Goal: Task Accomplishment & Management: Manage account settings

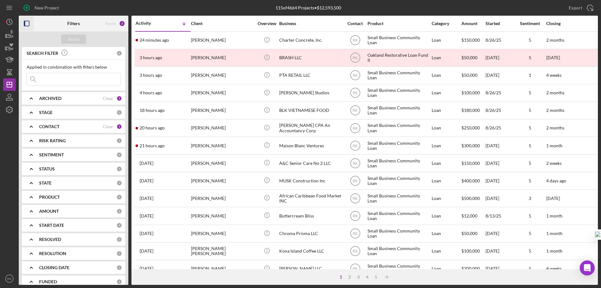
click at [27, 25] on icon "button" at bounding box center [27, 24] width 14 height 14
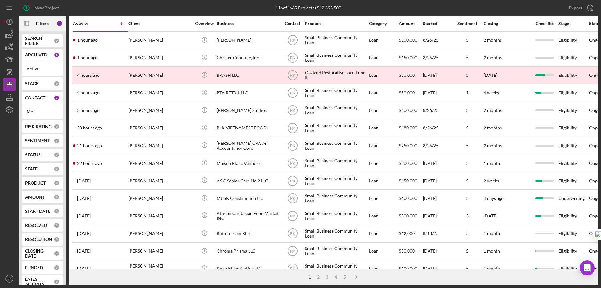
click at [33, 99] on b "CONTACT" at bounding box center [35, 97] width 20 height 5
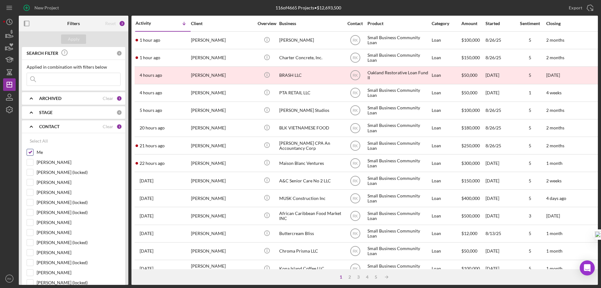
click at [30, 152] on input "Me" at bounding box center [30, 152] width 6 height 6
checkbox input "false"
click at [32, 223] on input "Stephanie Simotas" at bounding box center [30, 222] width 6 height 6
checkbox input "true"
click at [71, 39] on div "Apply" at bounding box center [74, 38] width 12 height 9
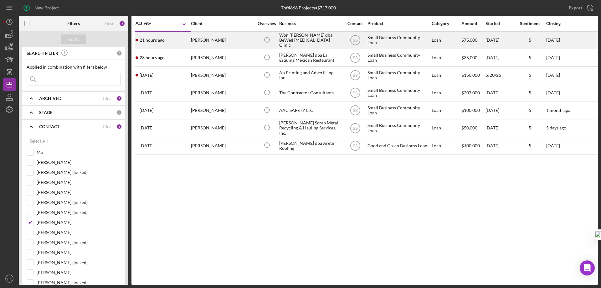
click at [281, 40] on div "Won S. Yoo dba BeWell Chiropractic Clinic" at bounding box center [310, 40] width 63 height 17
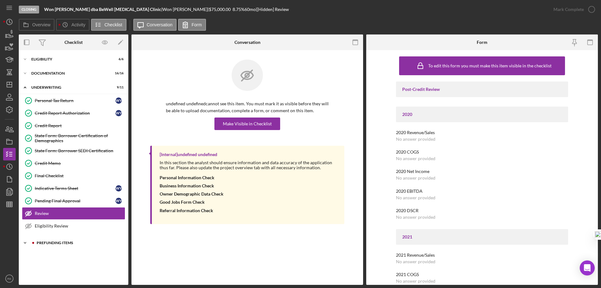
click at [47, 244] on div "Prefunding Items" at bounding box center [79, 243] width 84 height 4
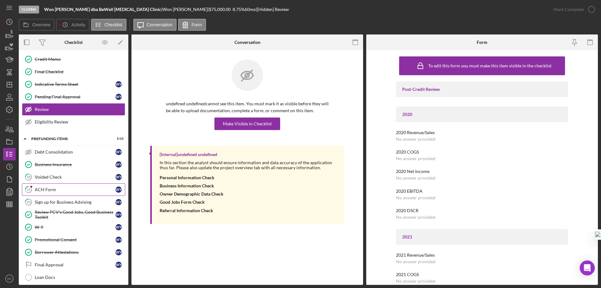
scroll to position [104, 0]
click at [51, 190] on div "ACH Form" at bounding box center [75, 188] width 81 height 5
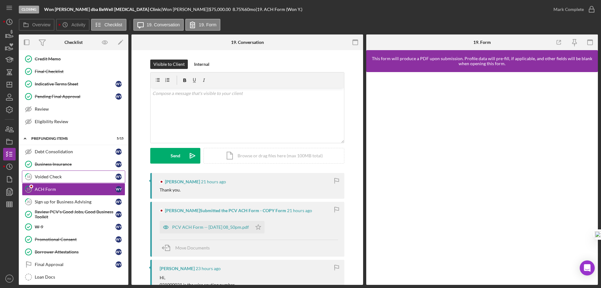
click at [54, 176] on div "Voided Check" at bounding box center [75, 176] width 81 height 5
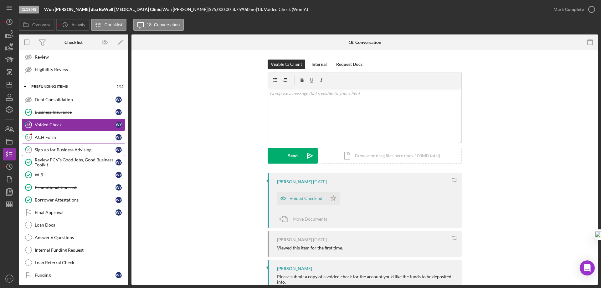
scroll to position [159, 0]
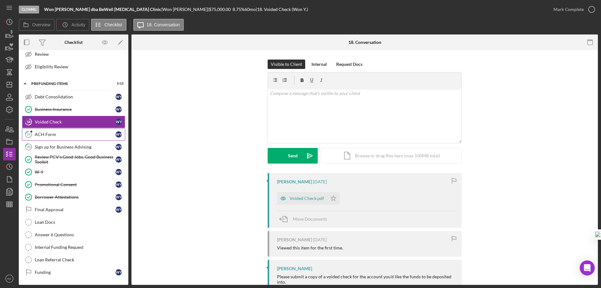
click at [59, 135] on div "ACH Form" at bounding box center [75, 134] width 81 height 5
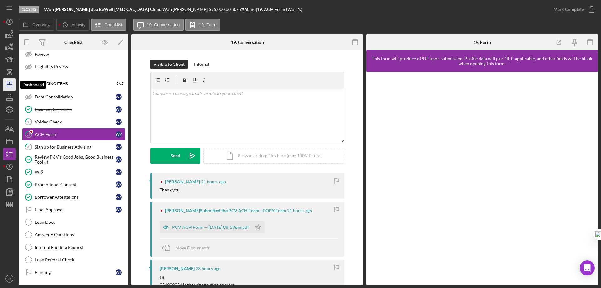
click at [8, 82] on polygon "button" at bounding box center [9, 84] width 5 height 5
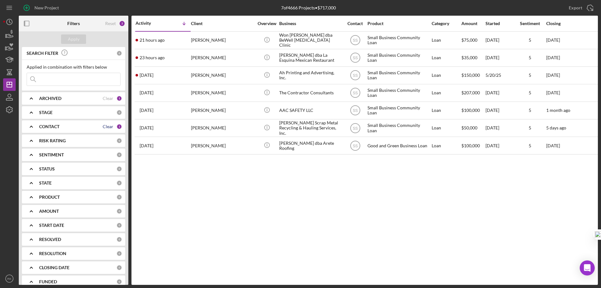
click at [105, 126] on div "Clear" at bounding box center [108, 126] width 11 height 5
click at [41, 127] on b "CONTACT" at bounding box center [49, 126] width 20 height 5
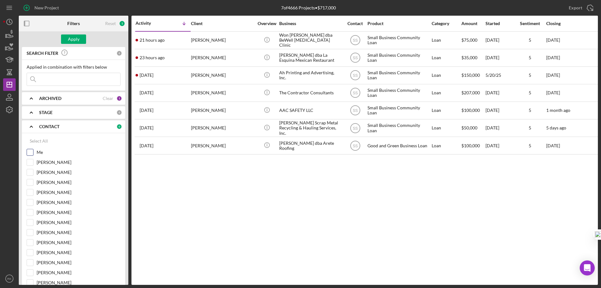
click at [32, 149] on input "Me" at bounding box center [30, 152] width 6 height 6
checkbox input "true"
click at [77, 40] on div "Apply" at bounding box center [74, 38] width 12 height 9
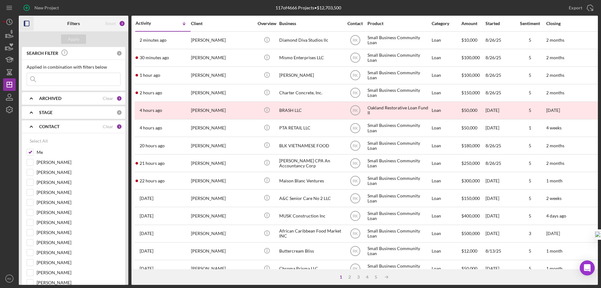
click at [28, 24] on icon "button" at bounding box center [27, 24] width 14 height 14
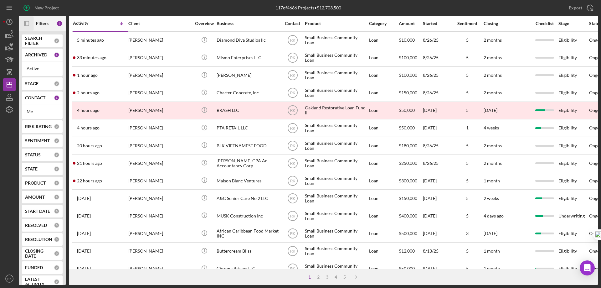
click at [34, 101] on div "CONTACT 1" at bounding box center [42, 97] width 34 height 13
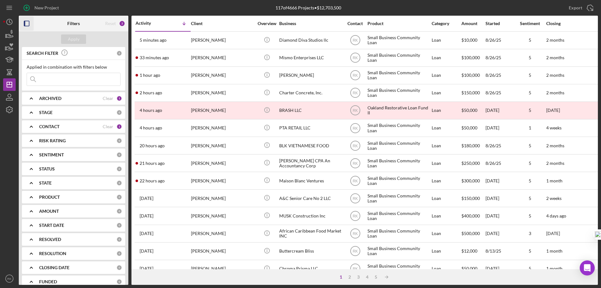
click at [57, 126] on b "CONTACT" at bounding box center [49, 126] width 20 height 5
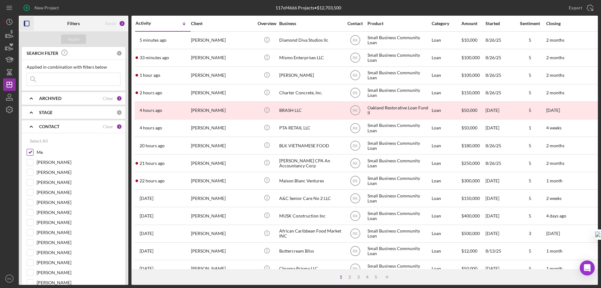
click at [32, 151] on input "Me" at bounding box center [30, 152] width 6 height 6
checkbox input "false"
drag, startPoint x: 28, startPoint y: 191, endPoint x: 60, endPoint y: 149, distance: 53.6
click at [32, 189] on input "Stephanie Simotas" at bounding box center [30, 192] width 6 height 6
checkbox input "true"
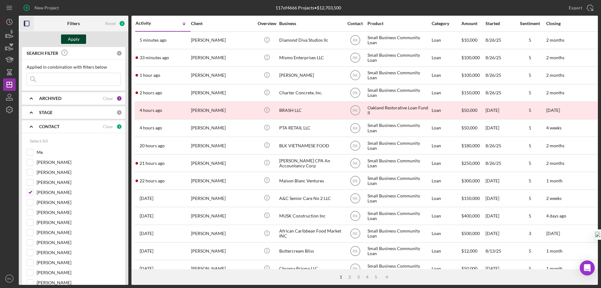
click at [75, 35] on div "Apply" at bounding box center [74, 38] width 12 height 9
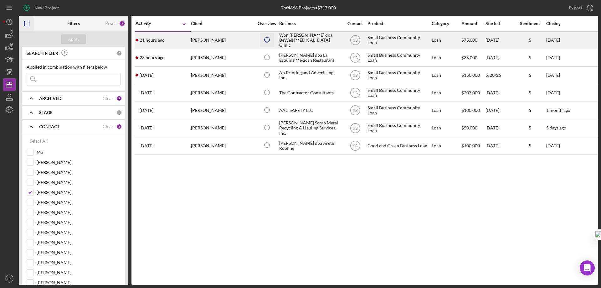
click at [273, 40] on icon "Icon/Info" at bounding box center [267, 40] width 14 height 14
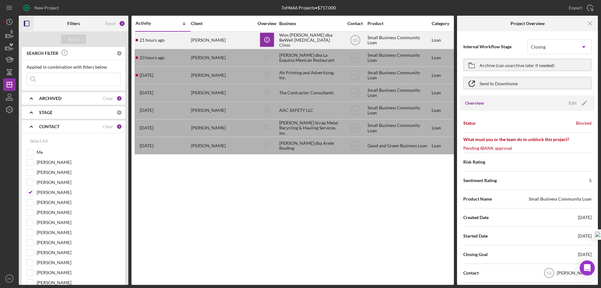
click at [236, 39] on div "Won Yoo" at bounding box center [222, 40] width 63 height 17
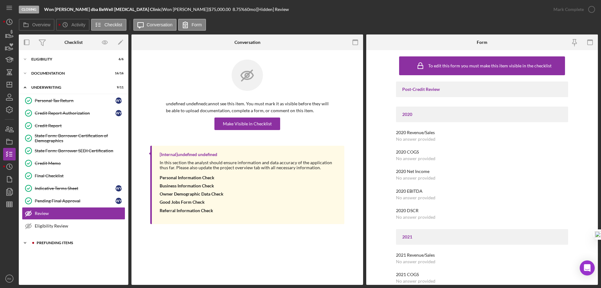
click at [57, 243] on div "Prefunding Items" at bounding box center [79, 243] width 84 height 4
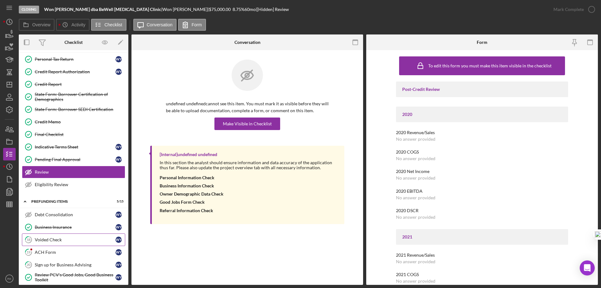
scroll to position [42, 0]
click at [56, 241] on div "Voided Check" at bounding box center [75, 239] width 81 height 5
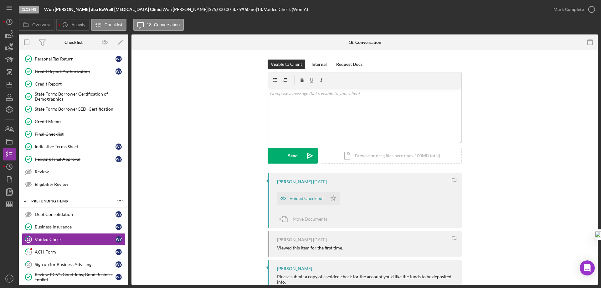
click at [56, 251] on div "ACH Form" at bounding box center [75, 251] width 81 height 5
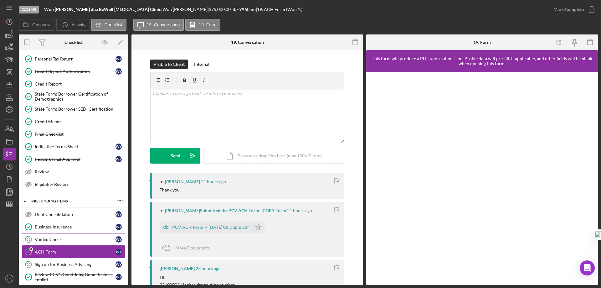
drag, startPoint x: 60, startPoint y: 238, endPoint x: 67, endPoint y: 235, distance: 7.7
click at [60, 237] on div "Voided Check" at bounding box center [75, 239] width 81 height 5
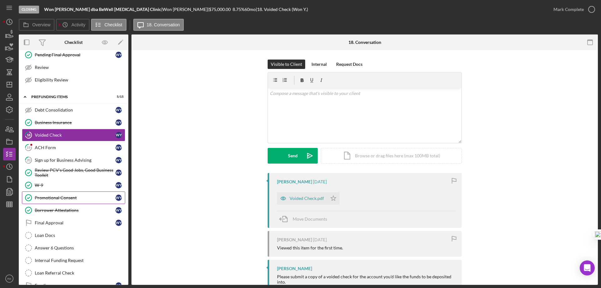
scroll to position [146, 0]
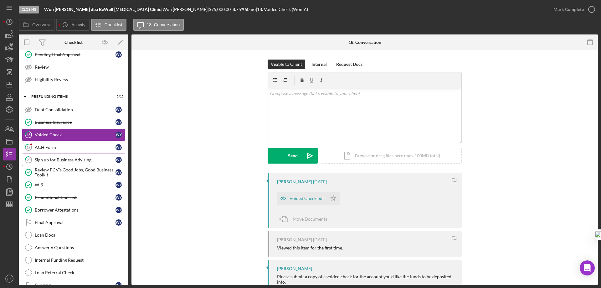
click at [72, 162] on div "Sign up for Business Advising" at bounding box center [75, 159] width 81 height 5
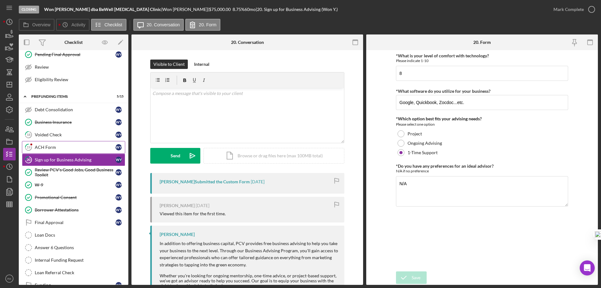
click at [48, 147] on div "ACH Form" at bounding box center [75, 147] width 81 height 5
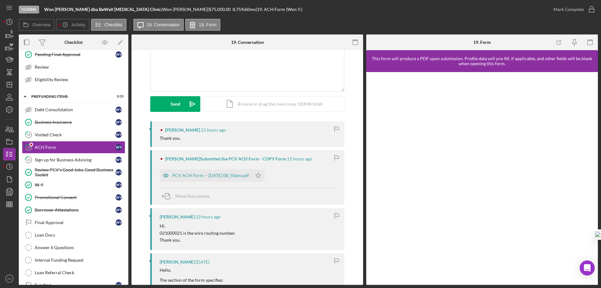
scroll to position [52, 0]
drag, startPoint x: 10, startPoint y: 85, endPoint x: 13, endPoint y: 89, distance: 5.5
click at [10, 84] on line "button" at bounding box center [9, 84] width 5 height 0
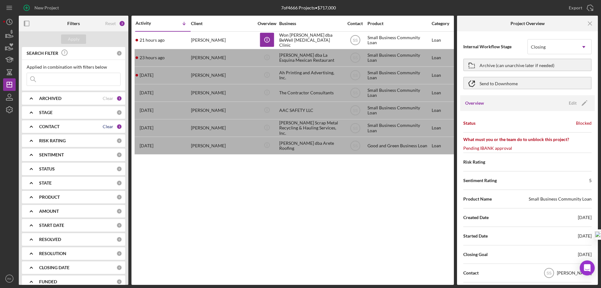
click at [104, 126] on div "Clear" at bounding box center [108, 126] width 11 height 5
click at [54, 127] on b "CONTACT" at bounding box center [49, 126] width 20 height 5
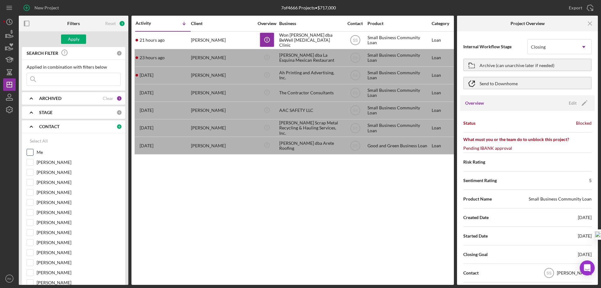
click at [33, 150] on input "Me" at bounding box center [30, 152] width 6 height 6
checkbox input "true"
click at [71, 38] on div "Apply" at bounding box center [74, 38] width 12 height 9
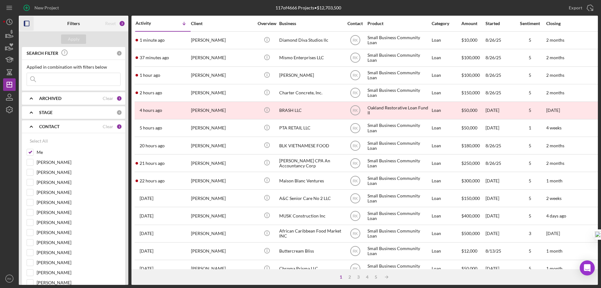
click at [25, 23] on rect "button" at bounding box center [24, 23] width 1 height 5
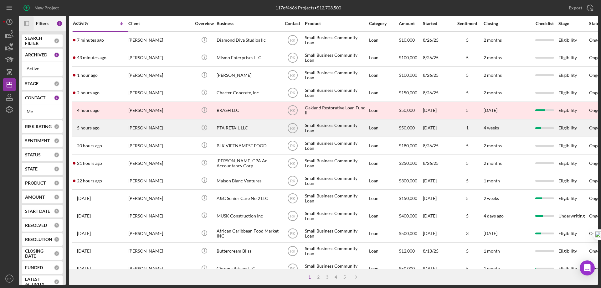
click at [161, 129] on div "[PERSON_NAME]" at bounding box center [159, 128] width 63 height 17
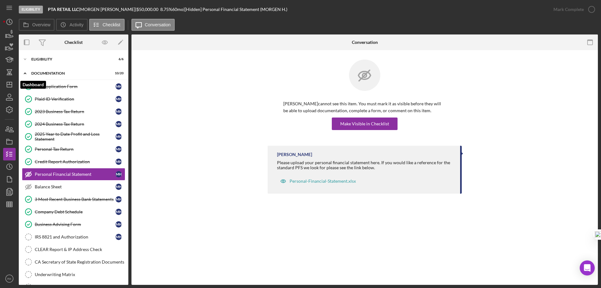
drag, startPoint x: 13, startPoint y: 84, endPoint x: 17, endPoint y: 87, distance: 5.6
click at [13, 84] on icon "Icon/Dashboard" at bounding box center [10, 85] width 16 height 16
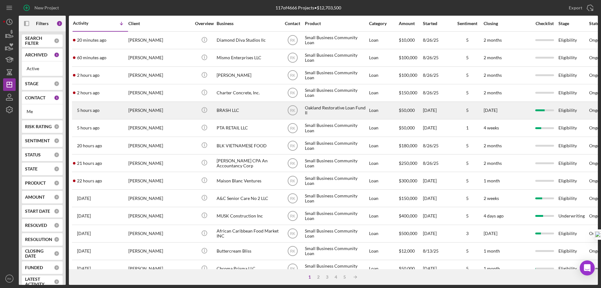
click at [170, 109] on div "[PERSON_NAME]" at bounding box center [159, 110] width 63 height 17
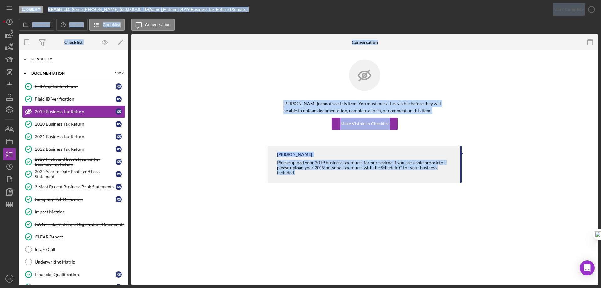
click at [43, 58] on div "Eligibility" at bounding box center [75, 59] width 89 height 4
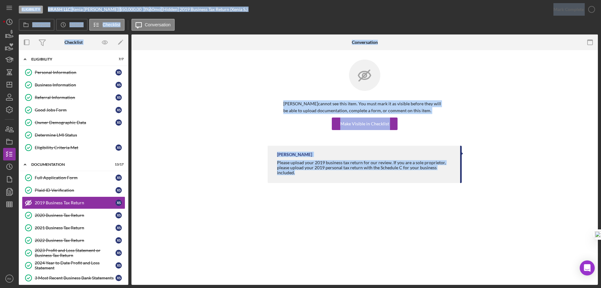
click at [173, 130] on div "Xenia Simms cannot see this item. You must mark it as visible before they will …" at bounding box center [364, 102] width 447 height 86
click at [67, 74] on div "Personal Information" at bounding box center [75, 72] width 81 height 5
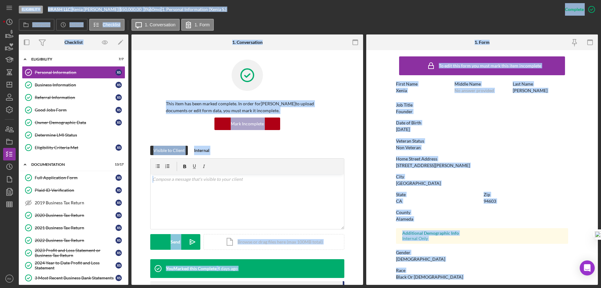
click at [355, 210] on div "This item has been marked complete. In order for Xenia Simms to upload document…" at bounding box center [247, 293] width 232 height 486
drag, startPoint x: 353, startPoint y: 210, endPoint x: 356, endPoint y: 211, distance: 3.2
click at [353, 210] on div "This item has been marked complete. In order for Xenia Simms to upload document…" at bounding box center [247, 293] width 232 height 486
click at [518, 215] on div "County Alameda" at bounding box center [482, 216] width 172 height 12
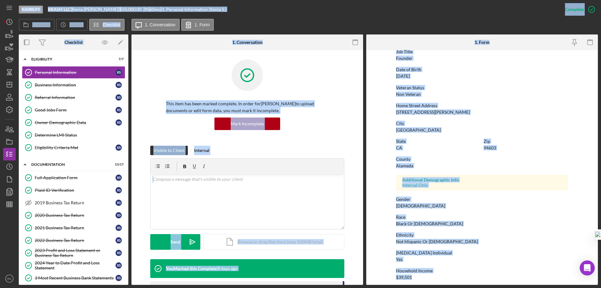
scroll to position [58, 0]
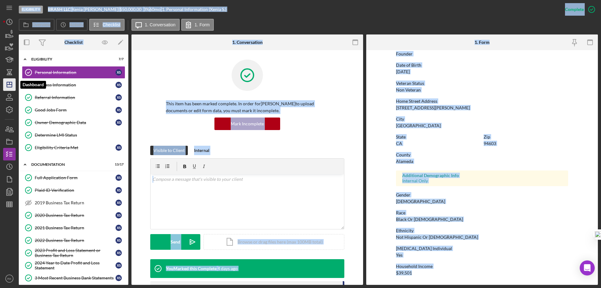
click at [8, 83] on icon "Icon/Dashboard" at bounding box center [10, 85] width 16 height 16
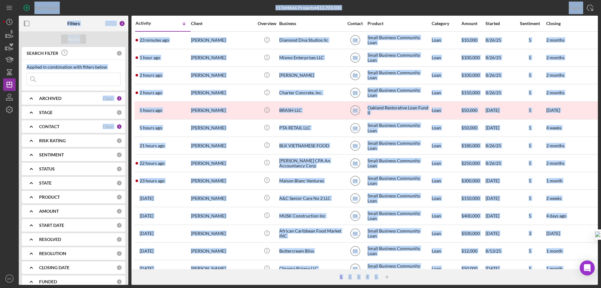
click at [27, 25] on icon "button" at bounding box center [27, 24] width 14 height 14
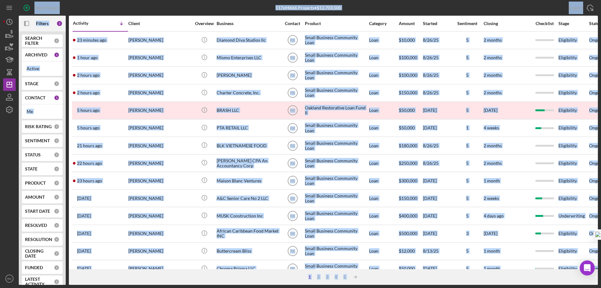
click at [114, 276] on div "1 2 3 4 5 Icon/Table Sort Arrow" at bounding box center [333, 277] width 529 height 16
click at [163, 18] on div "Client" at bounding box center [159, 23] width 63 height 15
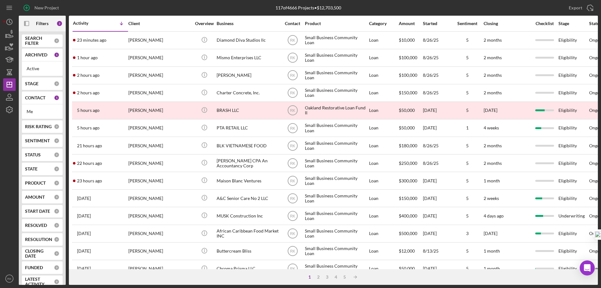
click at [162, 6] on div "New Project" at bounding box center [115, 8] width 193 height 16
click at [39, 99] on b "CONTACT" at bounding box center [35, 97] width 20 height 5
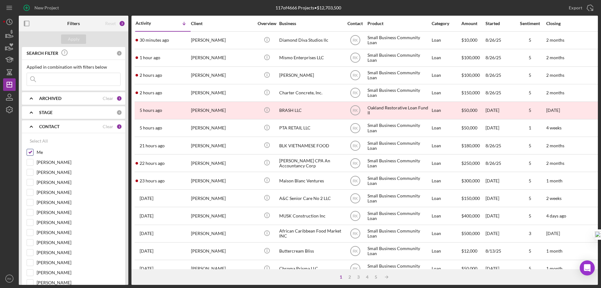
click at [30, 150] on input "Me" at bounding box center [30, 152] width 6 height 6
checkbox input "false"
click at [30, 234] on input "Yash Abichandani" at bounding box center [30, 232] width 6 height 6
checkbox input "true"
click at [74, 36] on div "Apply" at bounding box center [74, 38] width 12 height 9
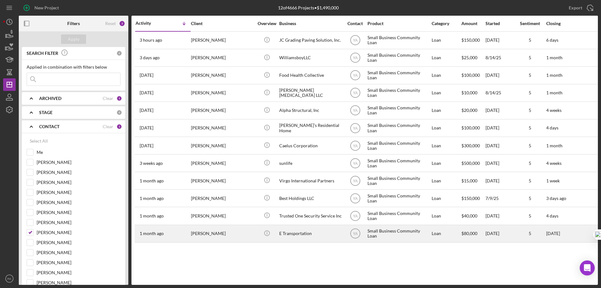
click at [221, 233] on div "Eden Seyoum" at bounding box center [222, 233] width 63 height 17
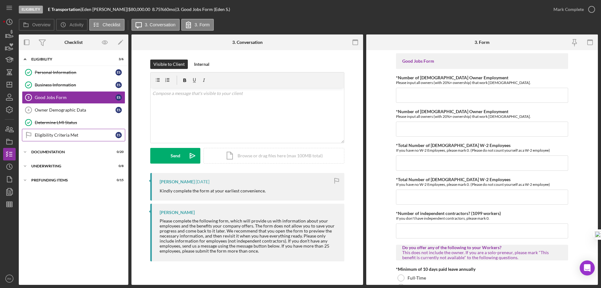
click at [55, 136] on div "Eligibility Criteria Met" at bounding box center [75, 134] width 81 height 5
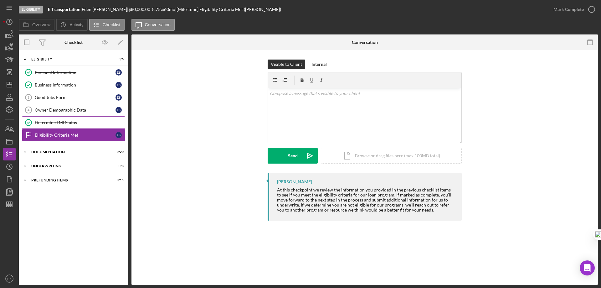
click at [78, 124] on div "Determine LMI Status" at bounding box center [80, 122] width 90 height 5
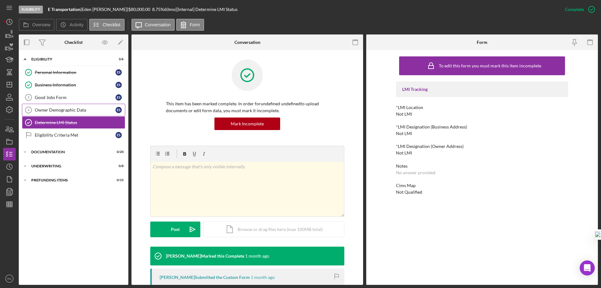
click at [72, 108] on div "Owner Demographic Data" at bounding box center [75, 109] width 81 height 5
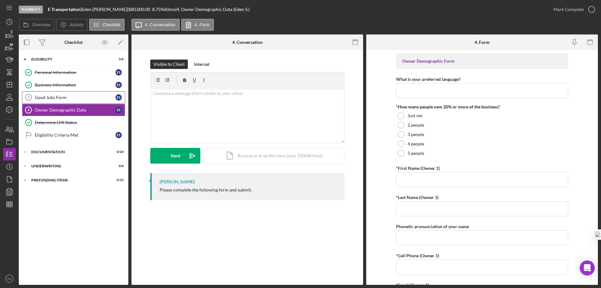
click at [79, 99] on div "Good Jobs Form" at bounding box center [75, 97] width 81 height 5
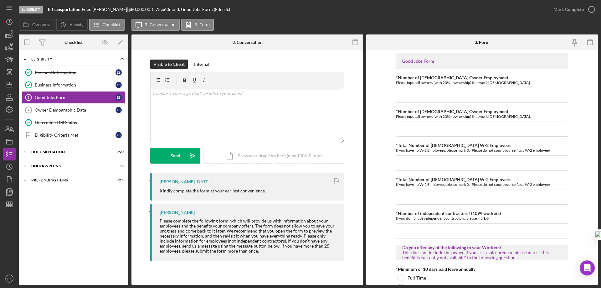
click at [73, 111] on div "Owner Demographic Data" at bounding box center [75, 109] width 81 height 5
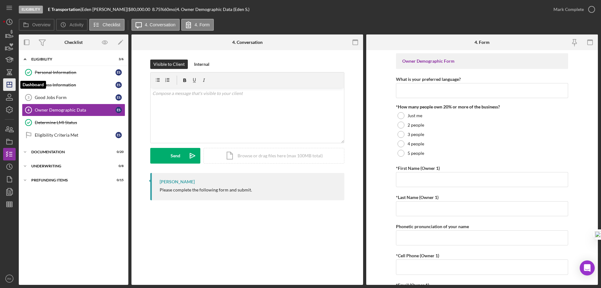
click at [9, 87] on icon "Icon/Dashboard" at bounding box center [10, 85] width 16 height 16
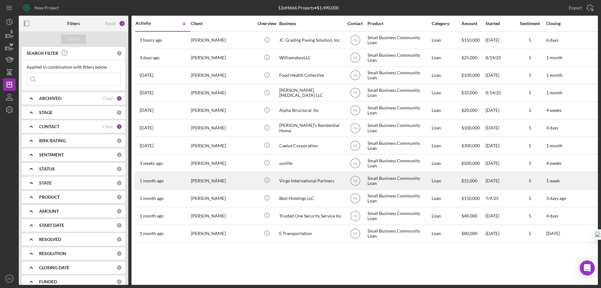
drag, startPoint x: 24, startPoint y: 25, endPoint x: 194, endPoint y: 178, distance: 228.8
click at [24, 25] on g "button" at bounding box center [26, 23] width 5 height 5
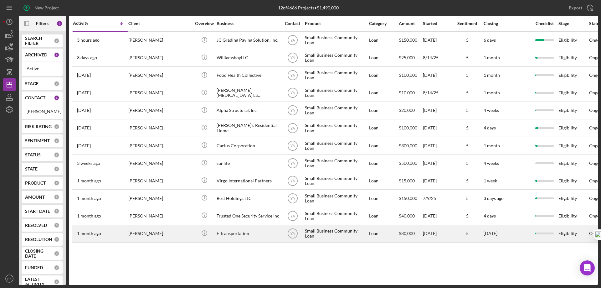
click at [239, 233] on div "E Transportation" at bounding box center [248, 233] width 63 height 17
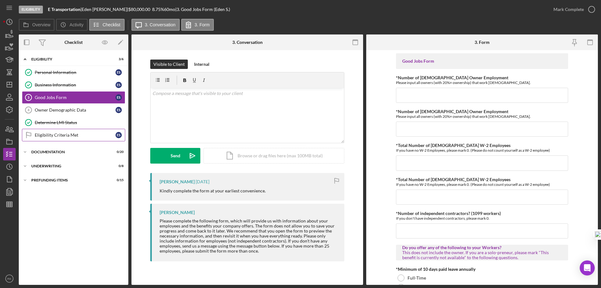
click at [68, 132] on div "Eligibility Criteria Met" at bounding box center [75, 134] width 81 height 5
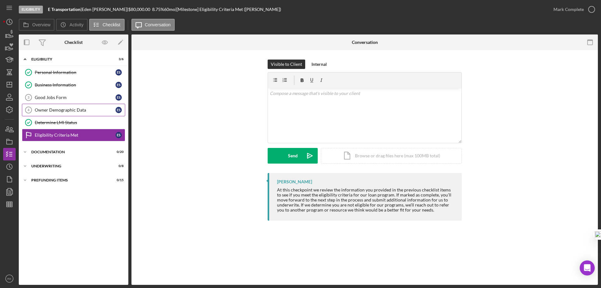
click at [66, 110] on div "Owner Demographic Data" at bounding box center [75, 109] width 81 height 5
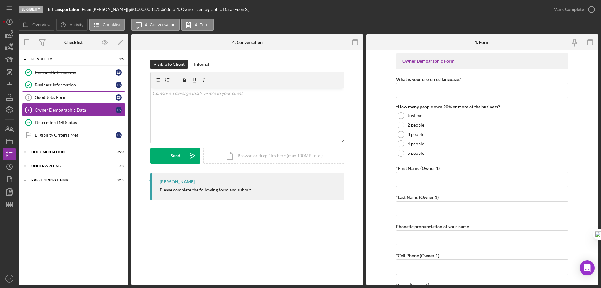
click at [70, 95] on div "Good Jobs Form" at bounding box center [75, 97] width 81 height 5
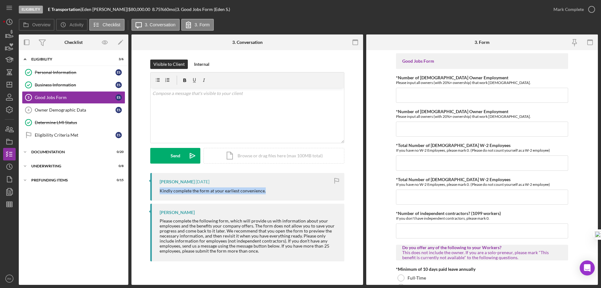
drag, startPoint x: 159, startPoint y: 190, endPoint x: 269, endPoint y: 199, distance: 110.5
click at [269, 199] on div "Yash Abichandani 4 weeks ago Kindly complete the form at your earliest convenie…" at bounding box center [247, 187] width 194 height 28
click at [7, 86] on polygon "button" at bounding box center [9, 84] width 5 height 5
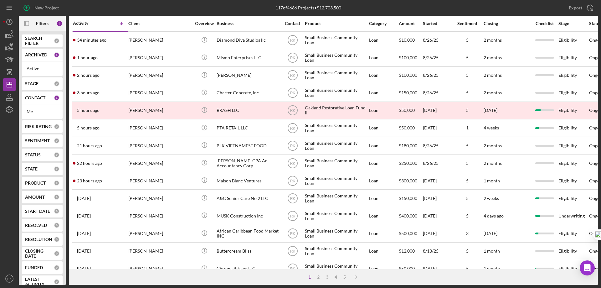
click at [38, 99] on b "CONTACT" at bounding box center [35, 97] width 20 height 5
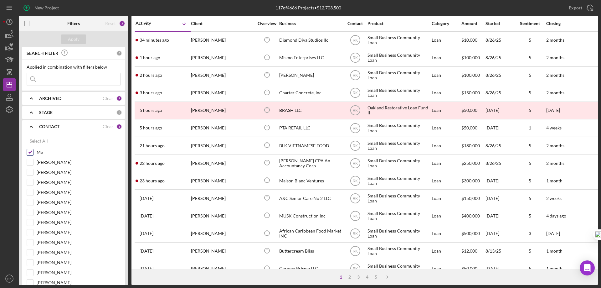
click at [31, 151] on input "Me" at bounding box center [30, 152] width 6 height 6
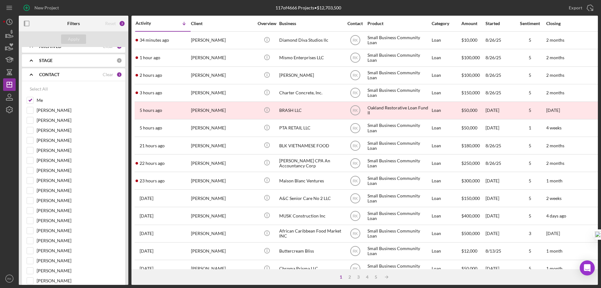
scroll to position [52, 0]
drag, startPoint x: 88, startPoint y: 101, endPoint x: 85, endPoint y: 94, distance: 7.6
click at [88, 99] on label "Me" at bounding box center [79, 100] width 84 height 6
click at [33, 99] on input "Me" at bounding box center [30, 100] width 6 height 6
click at [33, 100] on input "Me" at bounding box center [30, 100] width 6 height 6
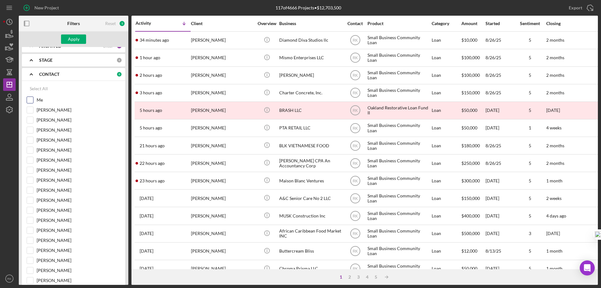
checkbox input "true"
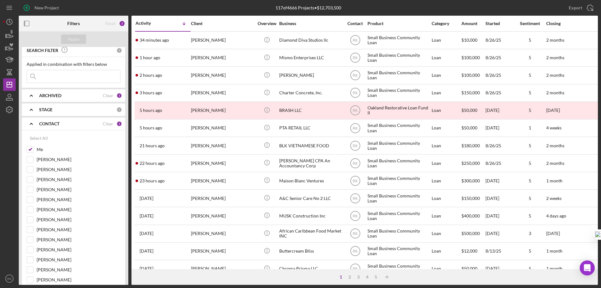
scroll to position [3, 0]
click at [26, 23] on icon "button" at bounding box center [27, 24] width 14 height 14
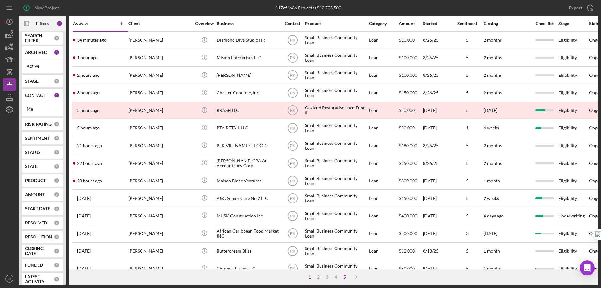
click at [344, 275] on div "5" at bounding box center [344, 276] width 9 height 5
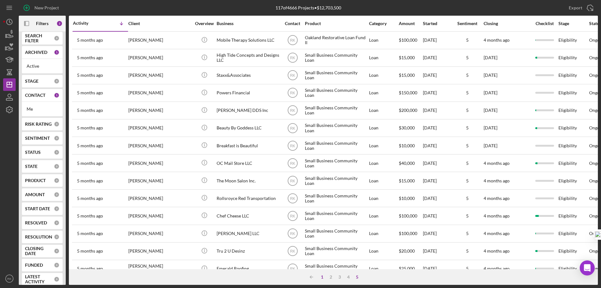
click at [322, 279] on div "1" at bounding box center [322, 276] width 9 height 5
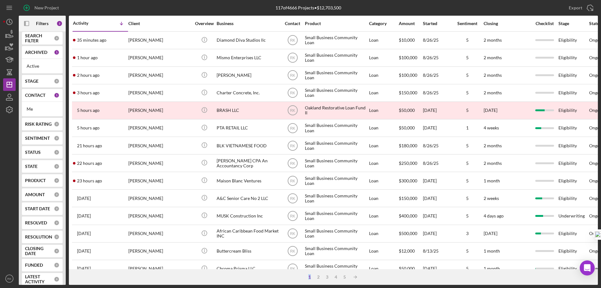
click at [36, 95] on b "CONTACT" at bounding box center [35, 95] width 20 height 5
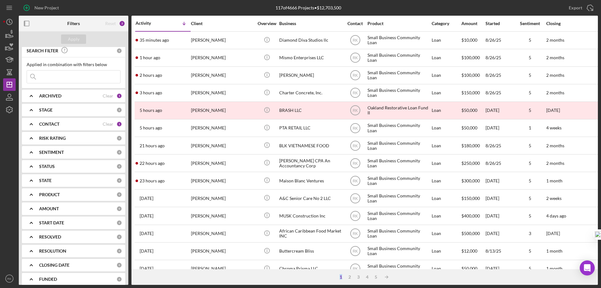
click at [56, 125] on b "CONTACT" at bounding box center [49, 123] width 20 height 5
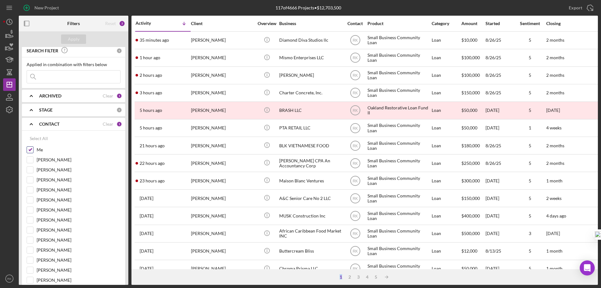
click at [33, 151] on div at bounding box center [30, 149] width 7 height 7
click at [30, 229] on input "Yash Abichandani" at bounding box center [30, 230] width 6 height 6
checkbox input "true"
click at [29, 148] on input "Me" at bounding box center [30, 149] width 6 height 6
checkbox input "false"
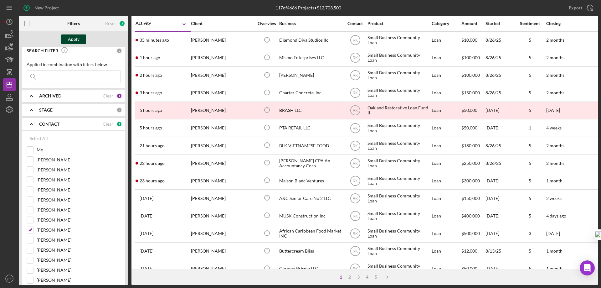
click at [72, 38] on div "Apply" at bounding box center [74, 38] width 12 height 9
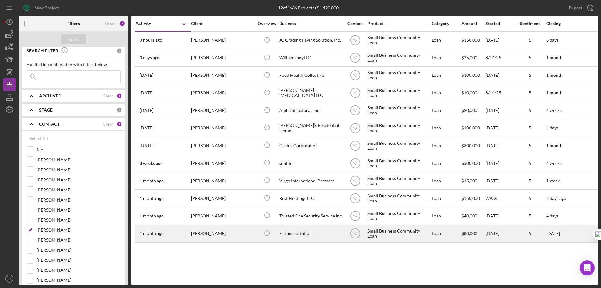
click at [153, 233] on time "1 month ago" at bounding box center [152, 233] width 24 height 5
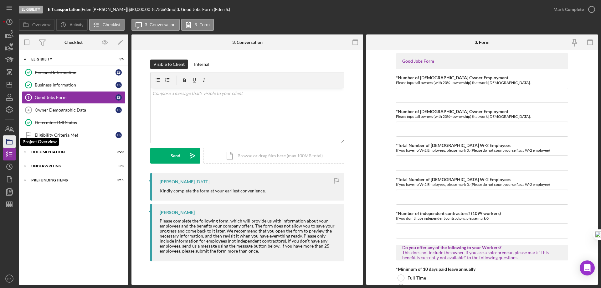
click at [8, 141] on icon "button" at bounding box center [10, 142] width 16 height 16
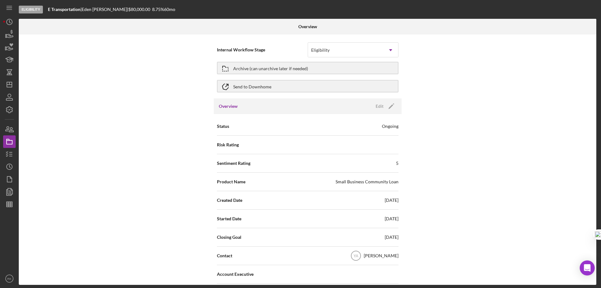
click at [391, 107] on icon "Icon/Edit" at bounding box center [391, 106] width 16 height 16
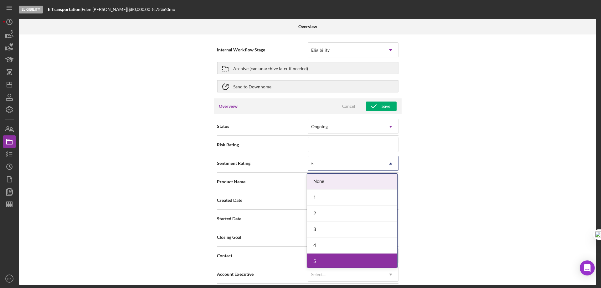
click at [390, 162] on icon "Icon/Dropdown Arrow" at bounding box center [390, 163] width 15 height 15
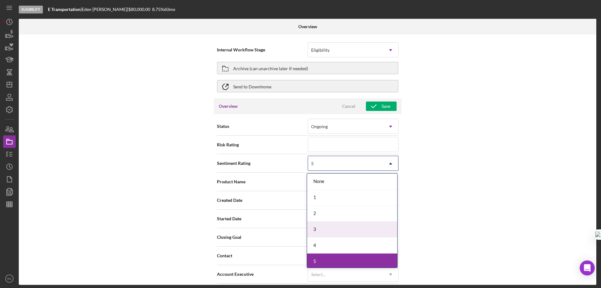
click at [324, 228] on div "3" at bounding box center [352, 229] width 90 height 16
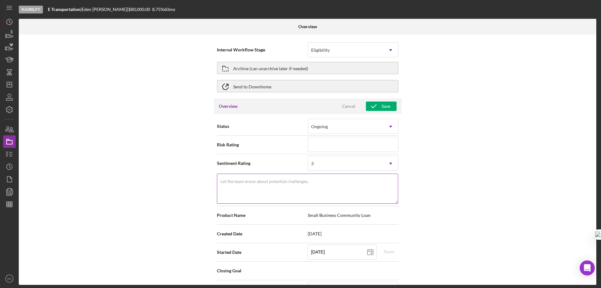
click at [301, 182] on label "Let the team know about potential challenges." at bounding box center [264, 181] width 88 height 5
click at [301, 182] on textarea "Let the team know about potential challenges." at bounding box center [307, 188] width 181 height 30
type textarea "I"
click at [227, 182] on textarea "Myh last follow up is 8/1/2025 My last folow up is 8/26/2025" at bounding box center [307, 188] width 181 height 30
click at [238, 189] on textarea "My last follow up is 8/1/2025 My last folow up is 8/26/2025" at bounding box center [307, 188] width 181 height 30
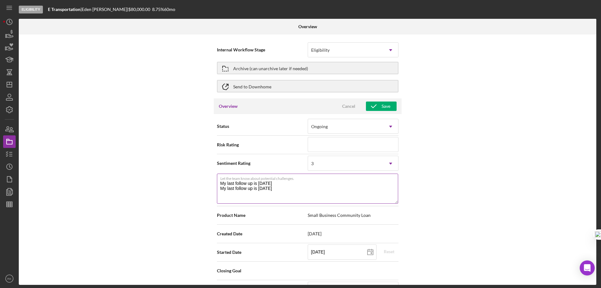
click at [282, 187] on textarea "My last follow up is 8/1/2025 My last follow up is 8/26/2025" at bounding box center [307, 188] width 181 height 30
type textarea "My last follow up is 8/1/2025 My last follow up is 8/26/2025"
drag, startPoint x: 385, startPoint y: 106, endPoint x: 427, endPoint y: 143, distance: 56.1
click at [385, 106] on div "Save" at bounding box center [385, 105] width 9 height 9
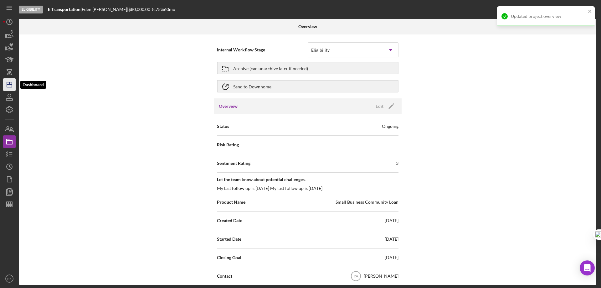
click at [10, 87] on polygon "button" at bounding box center [9, 84] width 5 height 5
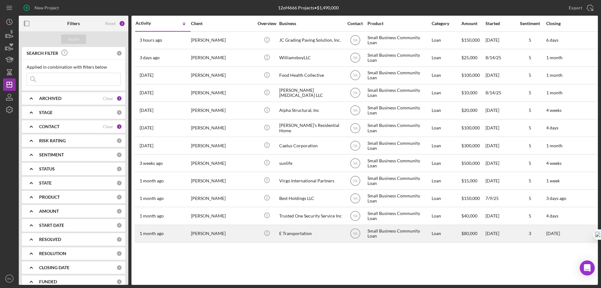
click at [190, 233] on td "1 month ago Eden Seyoum" at bounding box center [162, 233] width 55 height 18
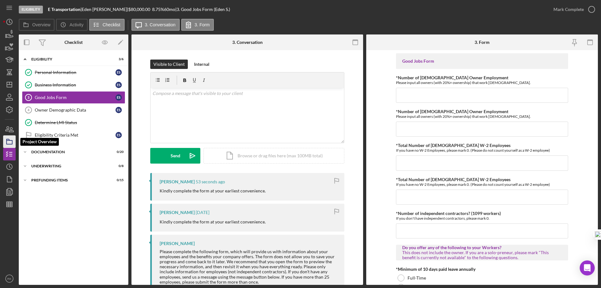
click at [8, 141] on icon "button" at bounding box center [10, 142] width 16 height 16
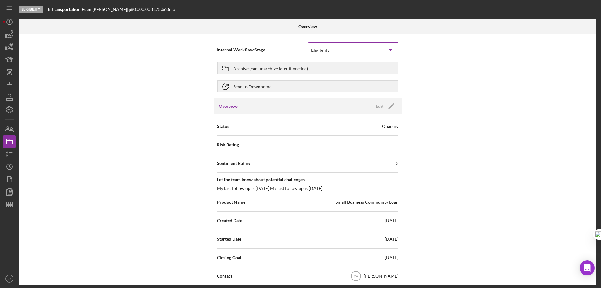
click at [388, 48] on icon "Icon/Dropdown Arrow" at bounding box center [390, 50] width 15 height 15
click at [171, 97] on div "Internal Workflow Stage Eligibility Icon/Dropdown Arrow Archive (can unarchive …" at bounding box center [307, 159] width 577 height 250
click at [13, 153] on icon "button" at bounding box center [10, 154] width 16 height 16
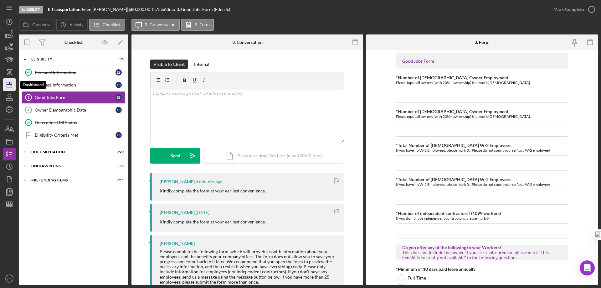
click at [10, 83] on icon "Icon/Dashboard" at bounding box center [10, 85] width 16 height 16
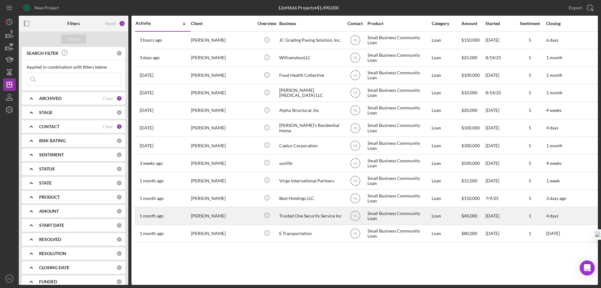
click at [304, 216] on div "Trusted One Security Service Inc" at bounding box center [310, 215] width 63 height 17
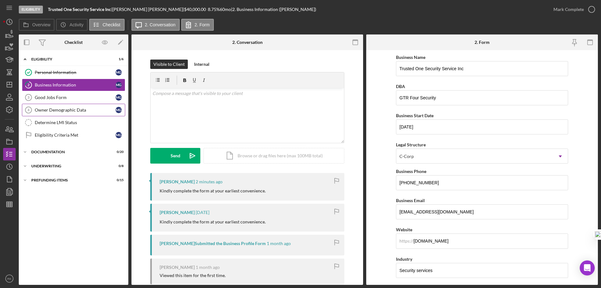
click at [70, 99] on div "Good Jobs Form" at bounding box center [75, 97] width 81 height 5
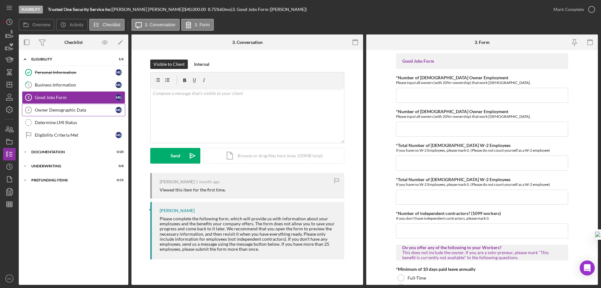
click at [74, 112] on div "Owner Demographic Data" at bounding box center [75, 109] width 81 height 5
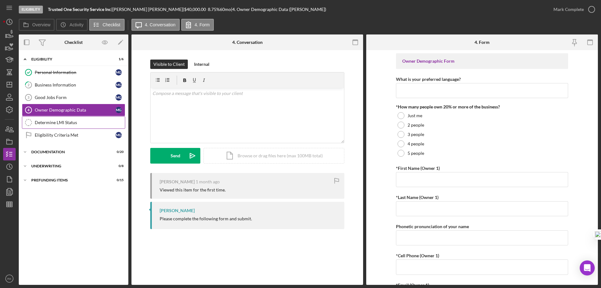
click at [62, 125] on link "Determine LMI Status Determine LMI Status" at bounding box center [73, 122] width 103 height 13
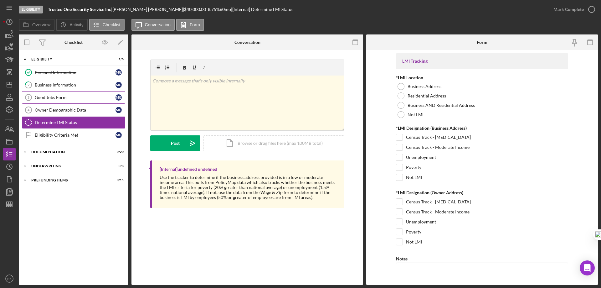
click at [64, 96] on div "Good Jobs Form" at bounding box center [75, 97] width 81 height 5
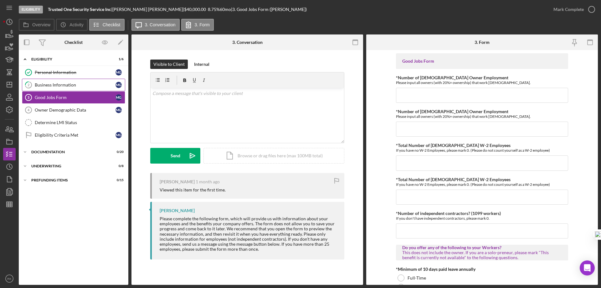
click at [68, 88] on link "2 Business Information M G" at bounding box center [73, 85] width 103 height 13
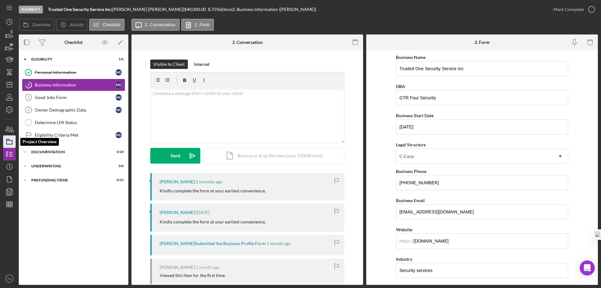
click at [12, 140] on icon "button" at bounding box center [10, 142] width 16 height 16
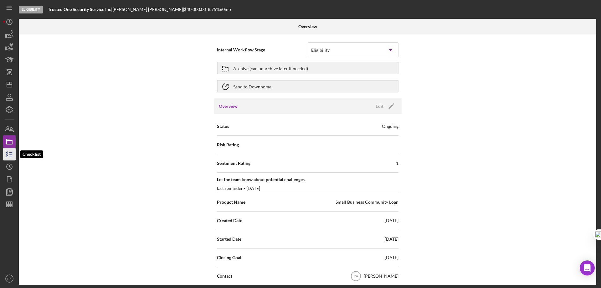
click at [10, 156] on line "button" at bounding box center [10, 156] width 3 height 0
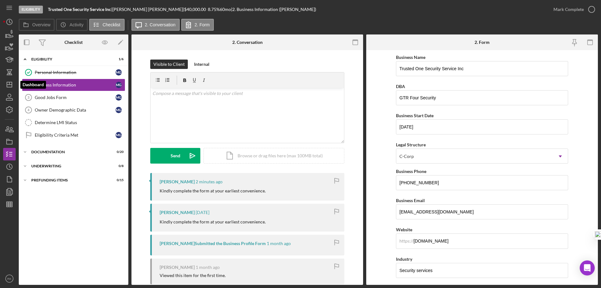
click at [10, 86] on icon "Icon/Dashboard" at bounding box center [10, 85] width 16 height 16
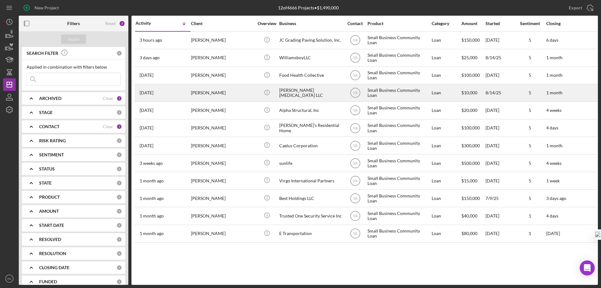
click at [201, 94] on div "Alexis Smith" at bounding box center [222, 92] width 63 height 17
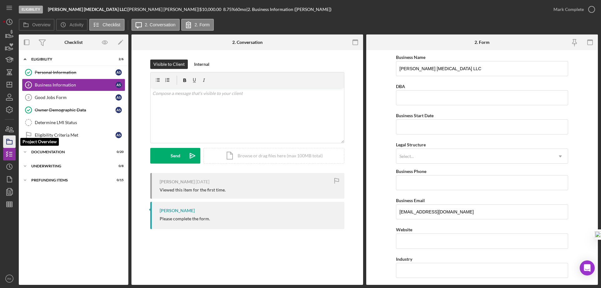
click at [8, 142] on icon "button" at bounding box center [10, 142] width 16 height 16
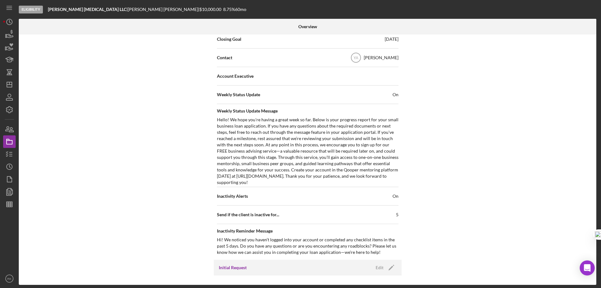
scroll to position [198, 0]
click at [9, 82] on line "button" at bounding box center [9, 83] width 0 height 3
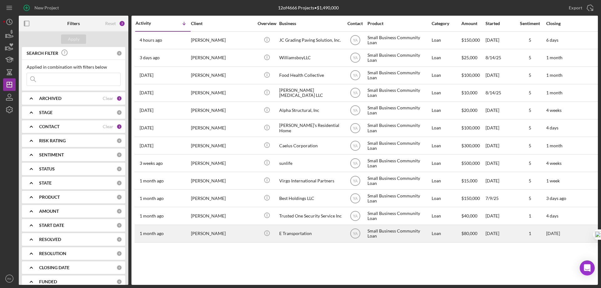
click at [205, 235] on div "Eden Seyoum" at bounding box center [222, 233] width 63 height 17
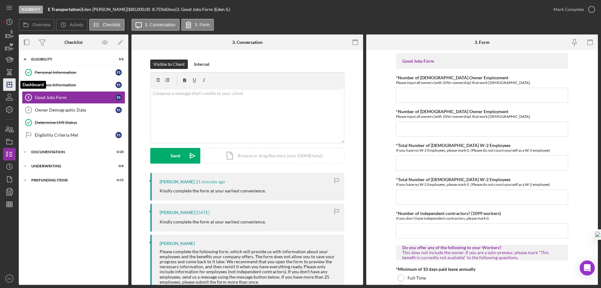
click at [10, 86] on icon "Icon/Dashboard" at bounding box center [10, 85] width 16 height 16
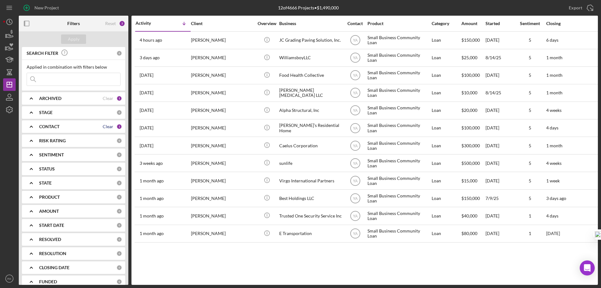
click at [106, 126] on div "Clear" at bounding box center [108, 126] width 11 height 5
click at [34, 127] on icon "Icon/Expander" at bounding box center [31, 127] width 16 height 16
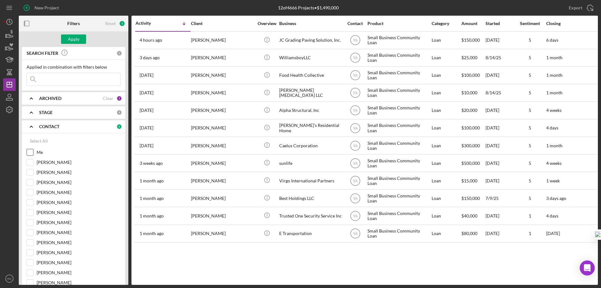
click at [30, 152] on input "Me" at bounding box center [30, 152] width 6 height 6
checkbox input "true"
click at [78, 37] on div "Apply" at bounding box center [74, 38] width 12 height 9
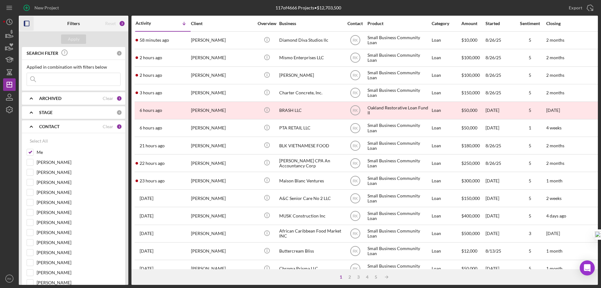
click at [28, 23] on icon "button" at bounding box center [27, 24] width 14 height 14
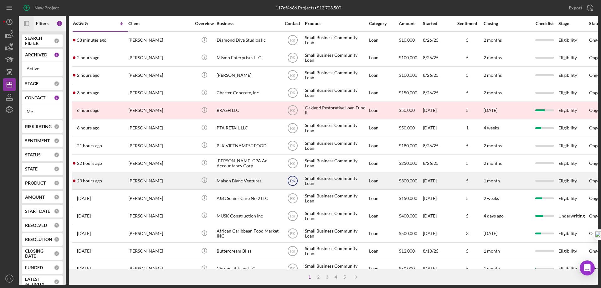
click at [293, 43] on text "RK" at bounding box center [292, 40] width 5 height 4
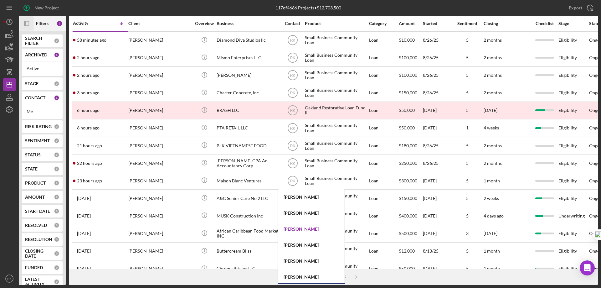
scroll to position [240, 0]
click at [301, 227] on div "Cassandra Cervera" at bounding box center [311, 229] width 66 height 16
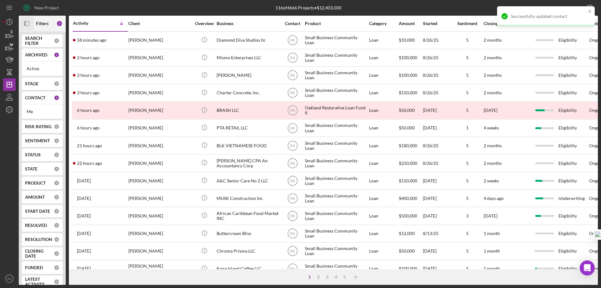
click at [292, 43] on text "RK" at bounding box center [292, 40] width 5 height 4
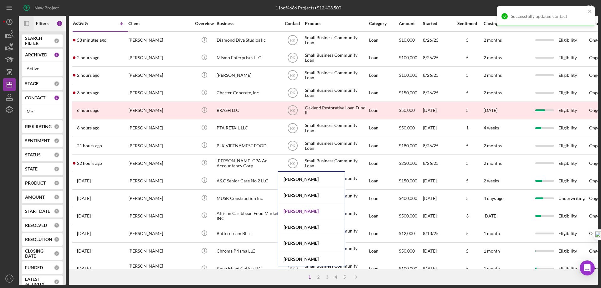
click at [299, 212] on div "Cassandra Cervera" at bounding box center [311, 211] width 66 height 16
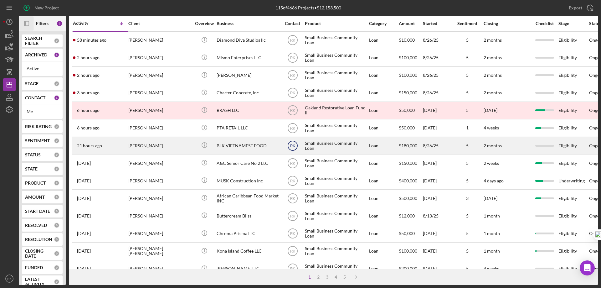
click at [294, 43] on text "RK" at bounding box center [292, 40] width 5 height 4
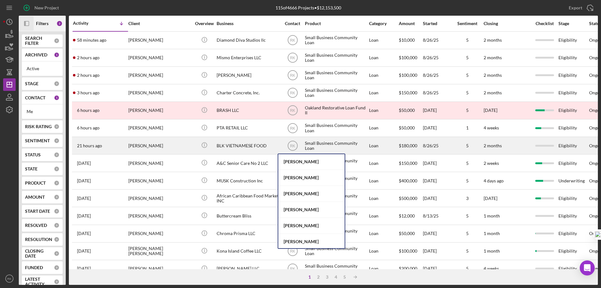
click at [228, 145] on div "BLK VIETNAMESE FOOD" at bounding box center [248, 145] width 63 height 17
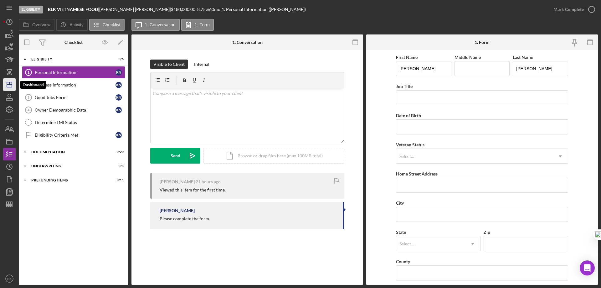
click at [9, 84] on icon "Icon/Dashboard" at bounding box center [10, 85] width 16 height 16
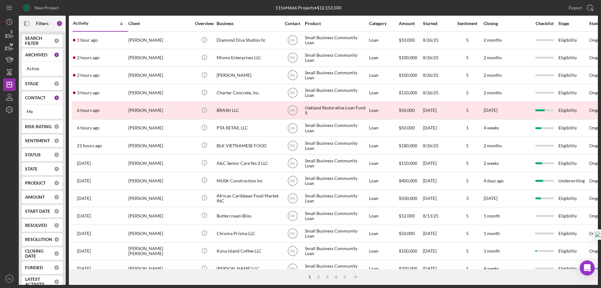
click at [43, 99] on b "CONTACT" at bounding box center [35, 97] width 20 height 5
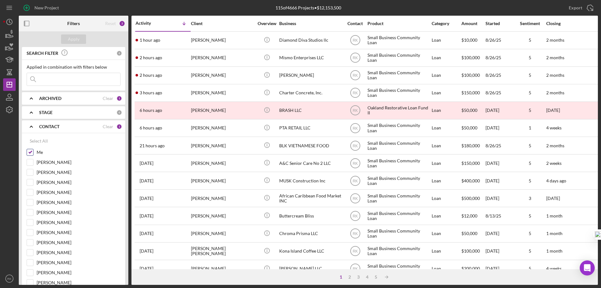
click at [31, 154] on input "Me" at bounding box center [30, 152] width 6 height 6
checkbox input "false"
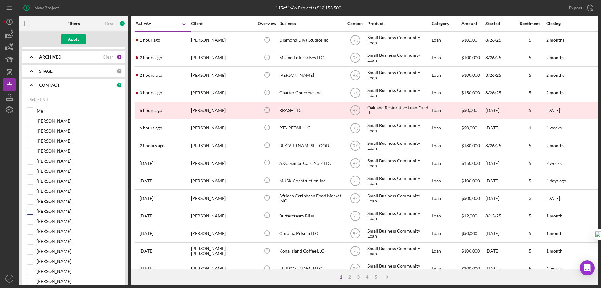
scroll to position [42, 0]
click at [28, 282] on input "Cassandra Cervera" at bounding box center [30, 281] width 6 height 6
click at [71, 36] on div "Apply" at bounding box center [74, 38] width 12 height 9
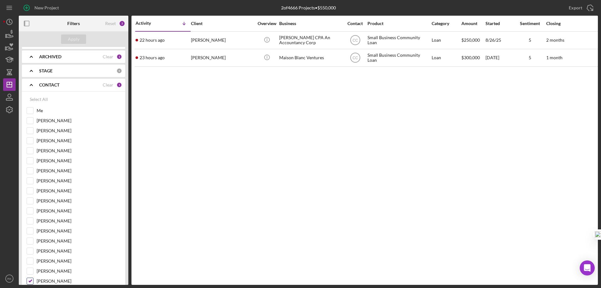
click at [31, 282] on input "Cassandra Cervera" at bounding box center [30, 281] width 6 height 6
checkbox input "false"
click at [31, 114] on input "Me" at bounding box center [30, 110] width 6 height 6
checkbox input "true"
click at [72, 39] on div "Apply" at bounding box center [74, 38] width 12 height 9
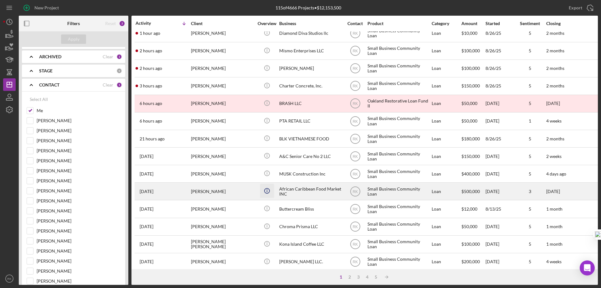
scroll to position [0, 0]
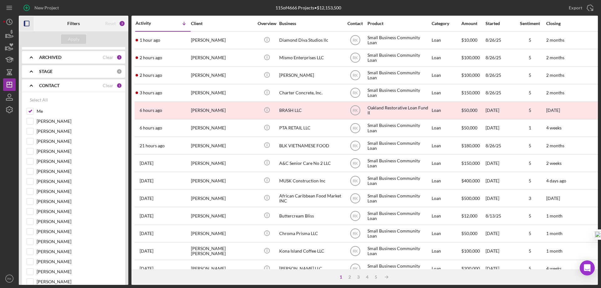
click at [26, 23] on icon "button" at bounding box center [27, 24] width 14 height 14
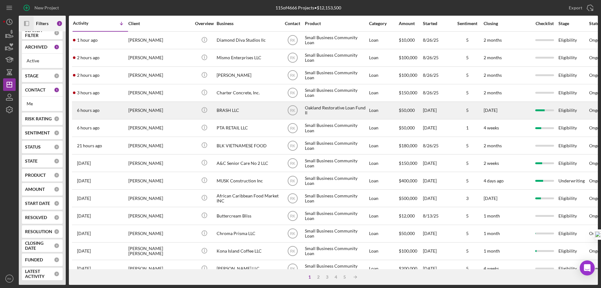
scroll to position [8, 0]
click at [143, 110] on div "[PERSON_NAME]" at bounding box center [159, 110] width 63 height 17
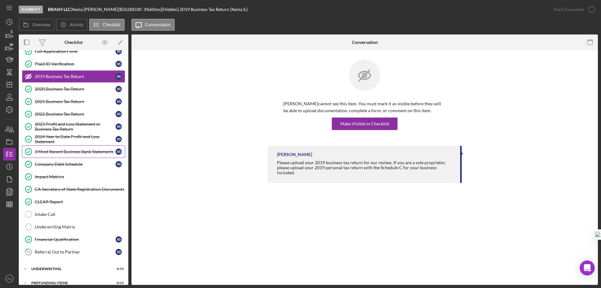
scroll to position [43, 0]
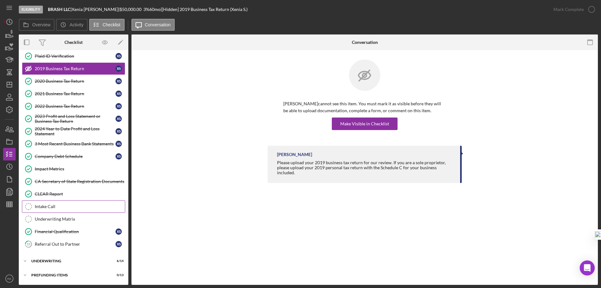
click at [46, 208] on div "Intake Call" at bounding box center [80, 206] width 90 height 5
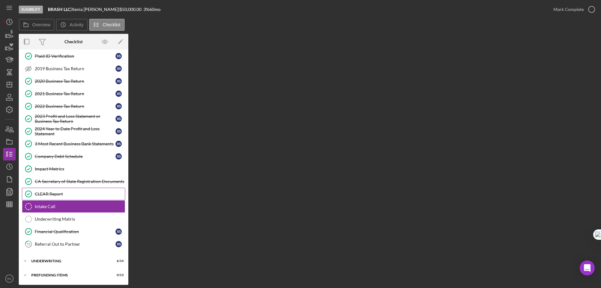
scroll to position [43, 0]
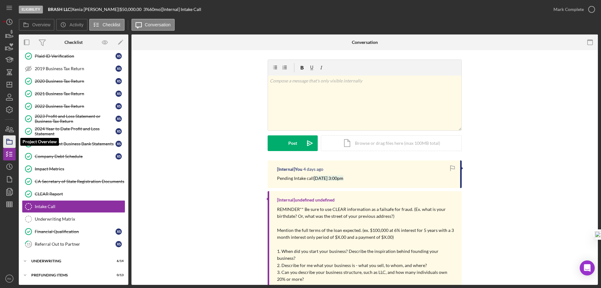
drag, startPoint x: 12, startPoint y: 142, endPoint x: 15, endPoint y: 141, distance: 3.3
click at [12, 141] on icon "button" at bounding box center [10, 142] width 16 height 16
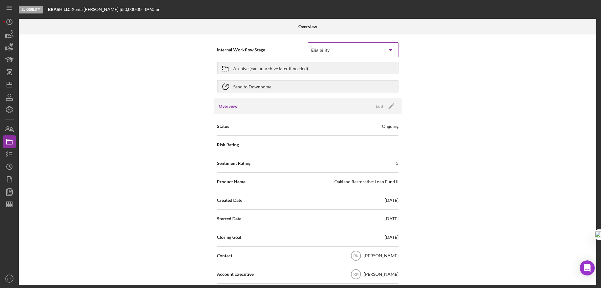
click at [387, 50] on icon "Icon/Dropdown Arrow" at bounding box center [390, 50] width 15 height 15
click at [441, 97] on div "Internal Workflow Stage Eligibility Icon/Dropdown Arrow Archive (can unarchive …" at bounding box center [307, 159] width 577 height 250
click at [389, 106] on polygon "button" at bounding box center [390, 106] width 5 height 5
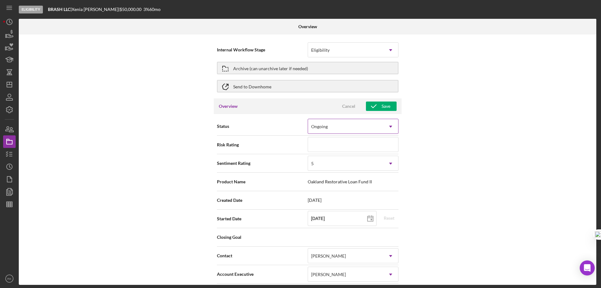
click at [388, 127] on icon "Icon/Dropdown Arrow" at bounding box center [390, 126] width 15 height 15
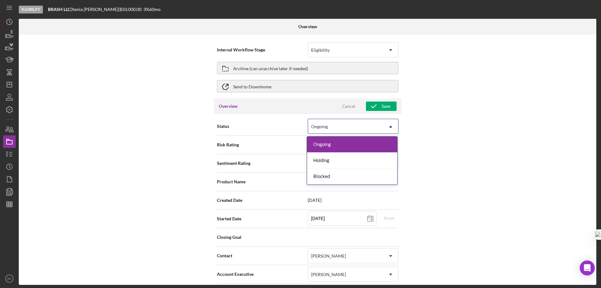
click at [389, 126] on icon "Icon/Dropdown Arrow" at bounding box center [390, 126] width 15 height 15
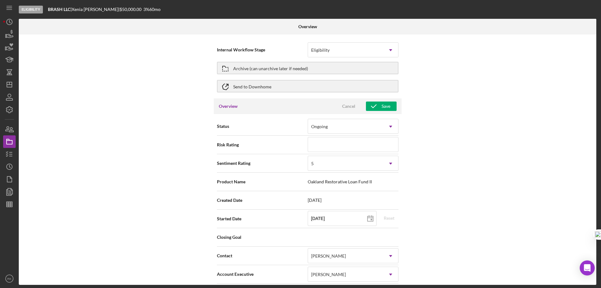
click at [431, 119] on div "Internal Workflow Stage Eligibility Icon/Dropdown Arrow Archive (can unarchive …" at bounding box center [307, 159] width 577 height 250
click at [388, 49] on icon "Icon/Dropdown Arrow" at bounding box center [390, 50] width 15 height 15
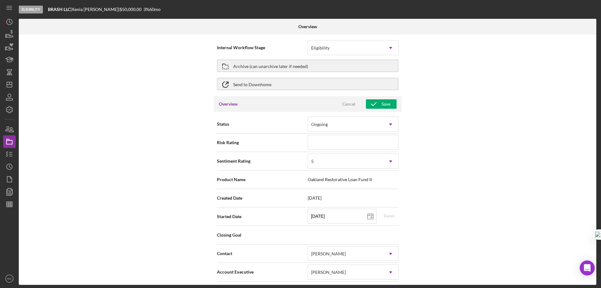
click at [448, 87] on div "Internal Workflow Stage Eligibility Icon/Dropdown Arrow Archive (can unarchive …" at bounding box center [307, 159] width 577 height 250
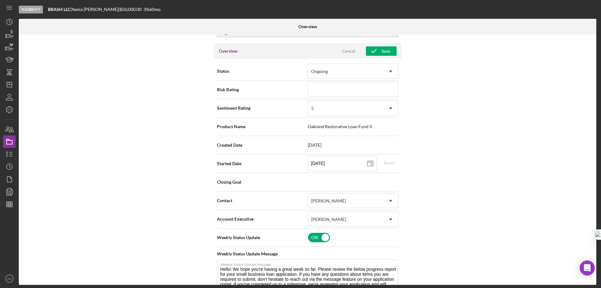
scroll to position [55, 0]
click at [360, 72] on div "Ongoing" at bounding box center [345, 71] width 75 height 14
click at [457, 100] on div "Internal Workflow Stage Eligibility Icon/Dropdown Arrow Archive (can unarchive …" at bounding box center [307, 159] width 577 height 250
click at [345, 50] on div "Cancel" at bounding box center [348, 51] width 13 height 9
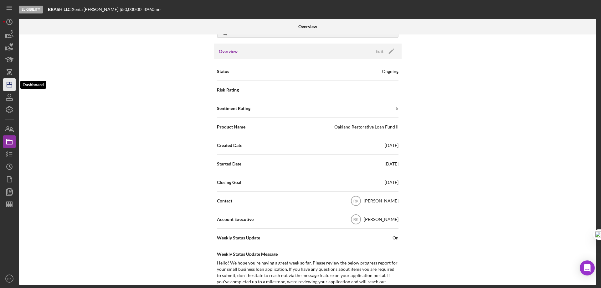
drag, startPoint x: 8, startPoint y: 87, endPoint x: 14, endPoint y: 88, distance: 6.9
click at [8, 87] on polygon "button" at bounding box center [9, 84] width 5 height 5
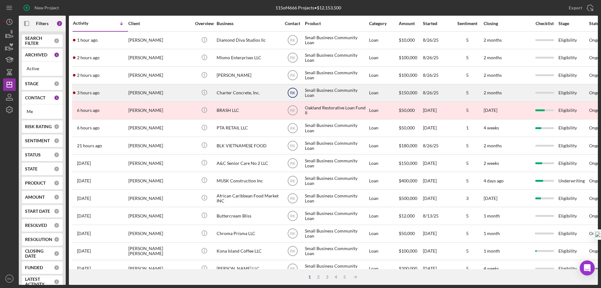
click at [293, 43] on text "RK" at bounding box center [292, 40] width 5 height 4
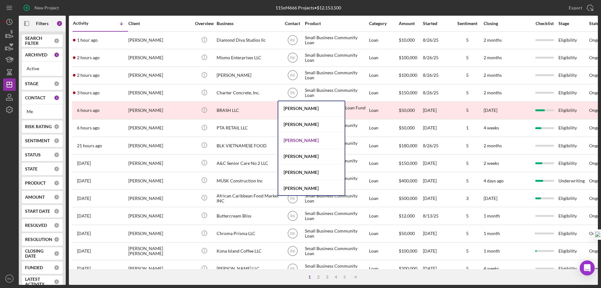
scroll to position [208, 0]
click at [305, 174] on div "Cassandra Cervera" at bounding box center [311, 172] width 66 height 16
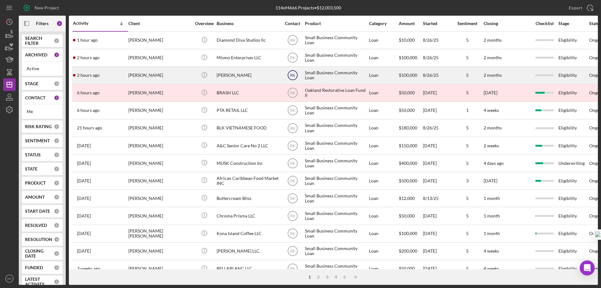
click at [292, 43] on text "RK" at bounding box center [292, 40] width 5 height 4
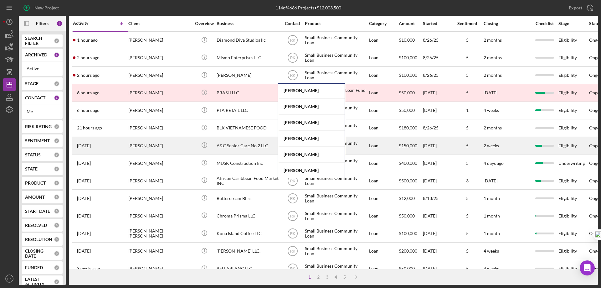
click at [300, 152] on div "Cassandra Cervera" at bounding box center [311, 154] width 66 height 16
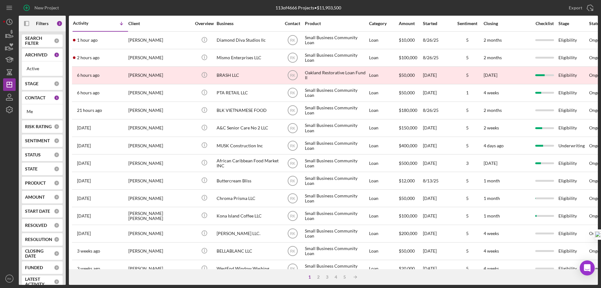
click at [28, 98] on b "CONTACT" at bounding box center [35, 97] width 20 height 5
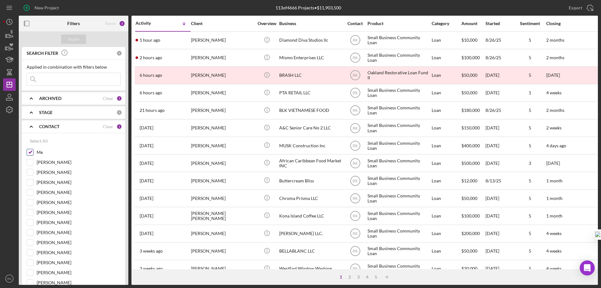
click at [30, 153] on input "Me" at bounding box center [30, 152] width 6 height 6
checkbox input "false"
click at [31, 213] on input "Lameisha Williams" at bounding box center [30, 212] width 6 height 6
click at [76, 40] on div "Apply" at bounding box center [74, 38] width 12 height 9
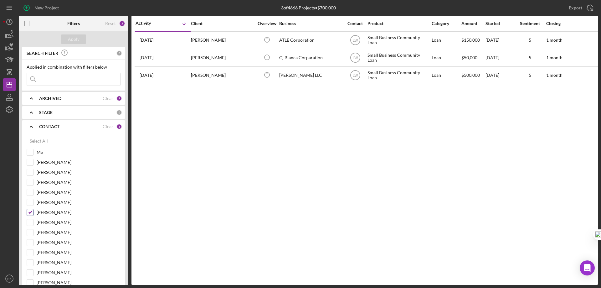
click at [31, 212] on input "Lameisha Williams" at bounding box center [30, 212] width 6 height 6
checkbox input "false"
click at [32, 153] on input "Me" at bounding box center [30, 152] width 6 height 6
checkbox input "true"
click at [75, 39] on div "Apply" at bounding box center [74, 38] width 12 height 9
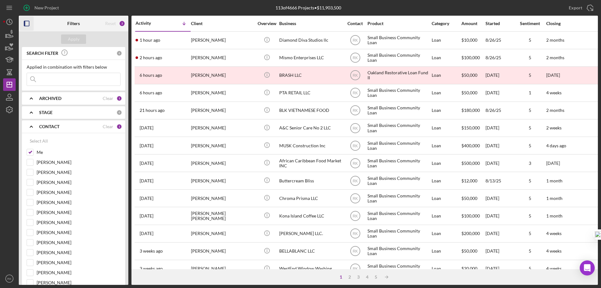
click at [27, 24] on icon "button" at bounding box center [27, 24] width 14 height 14
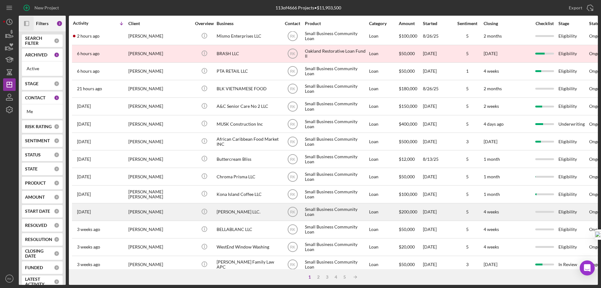
scroll to position [0, 0]
